Goal: Navigation & Orientation: Find specific page/section

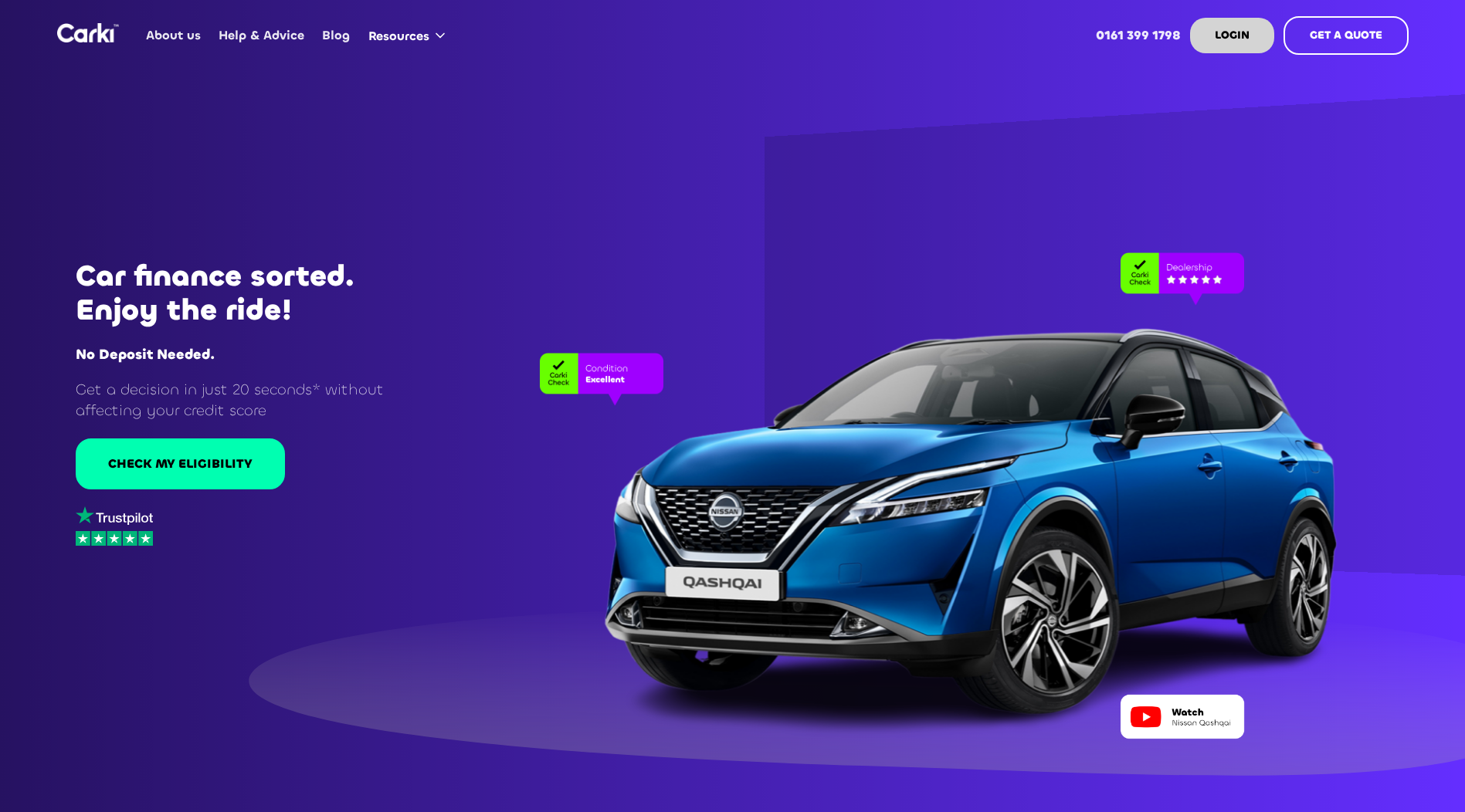
click at [189, 25] on link "About us" at bounding box center [174, 35] width 72 height 60
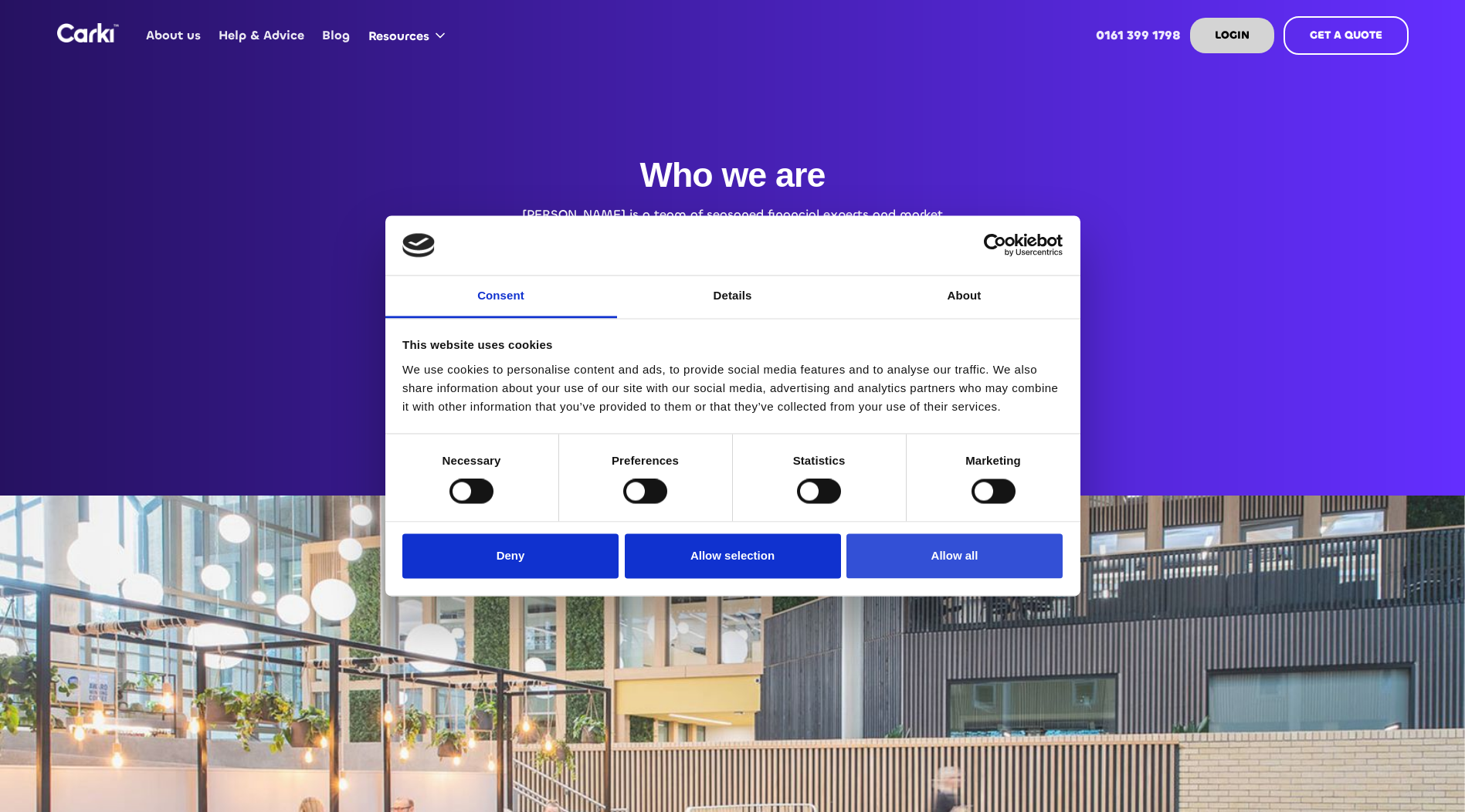
click at [907, 551] on button "Allow all" at bounding box center [954, 555] width 216 height 45
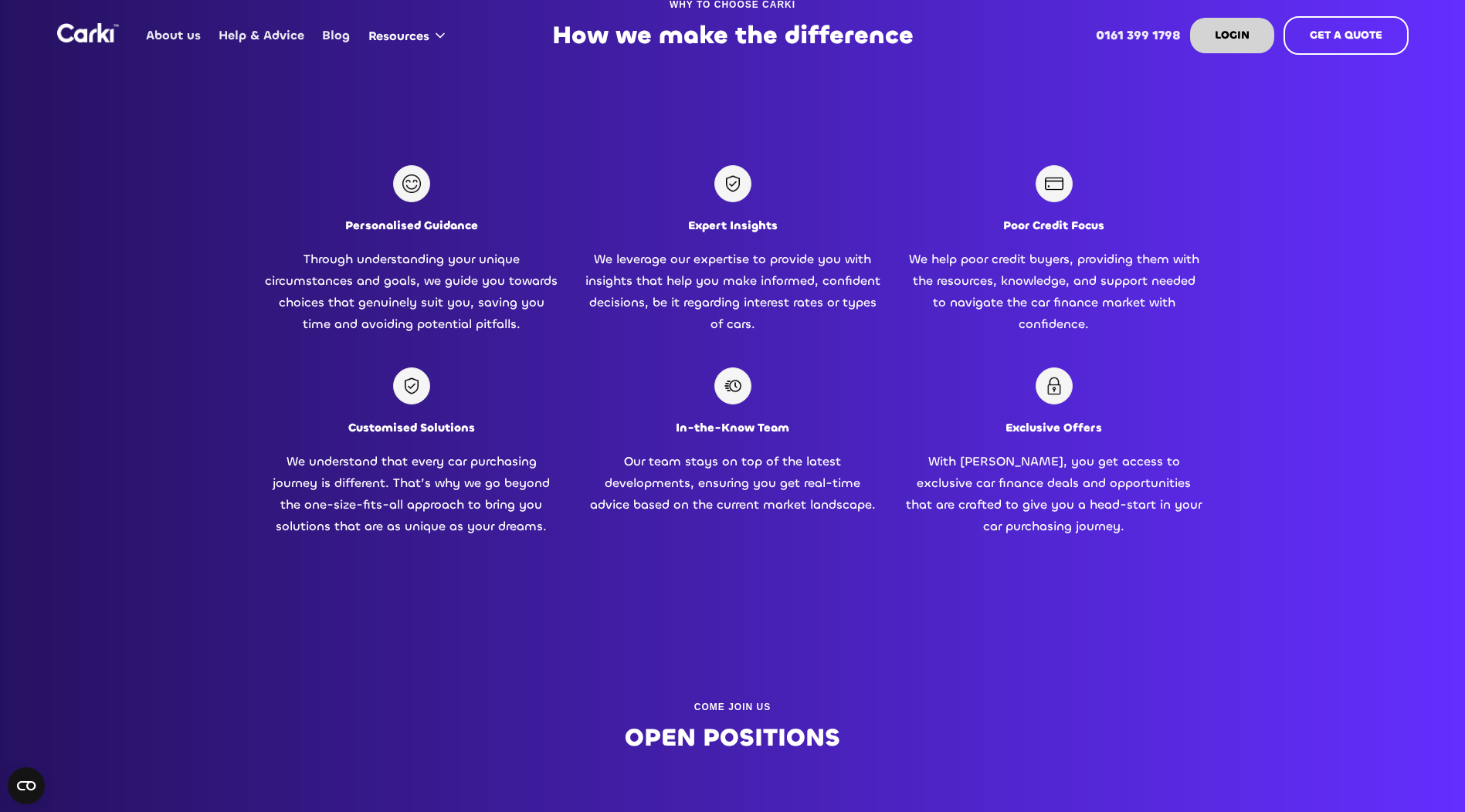
scroll to position [8, 0]
